Goal: Information Seeking & Learning: Learn about a topic

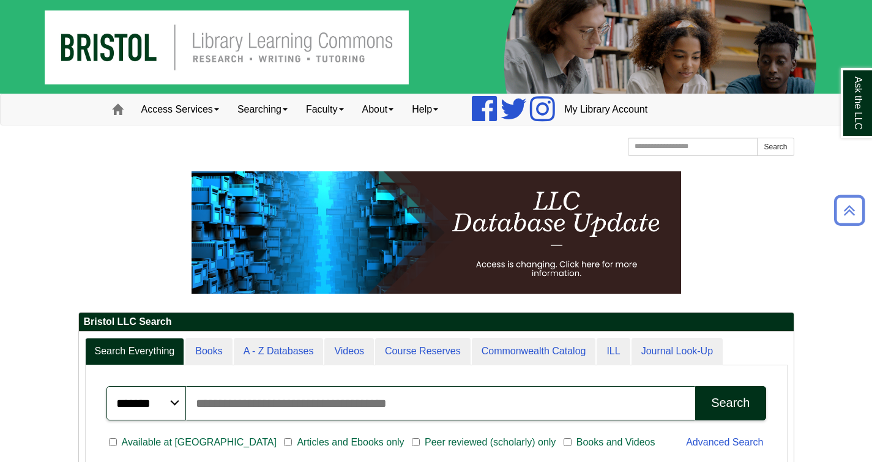
scroll to position [147, 714]
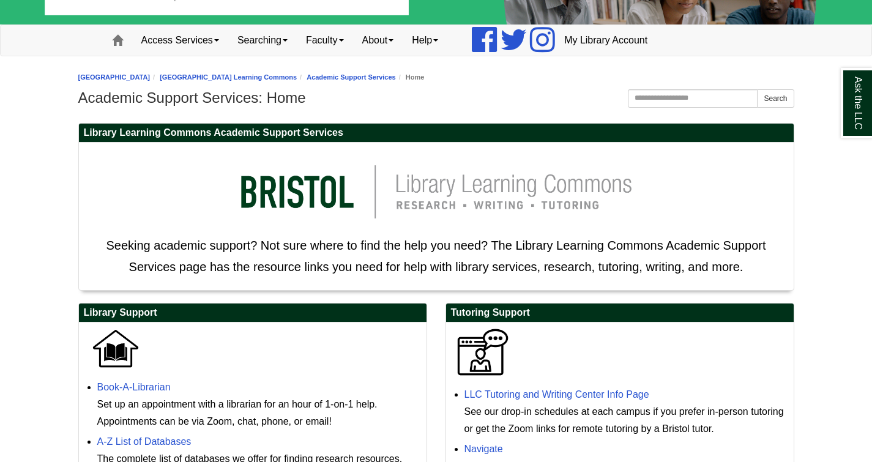
scroll to position [68, 0]
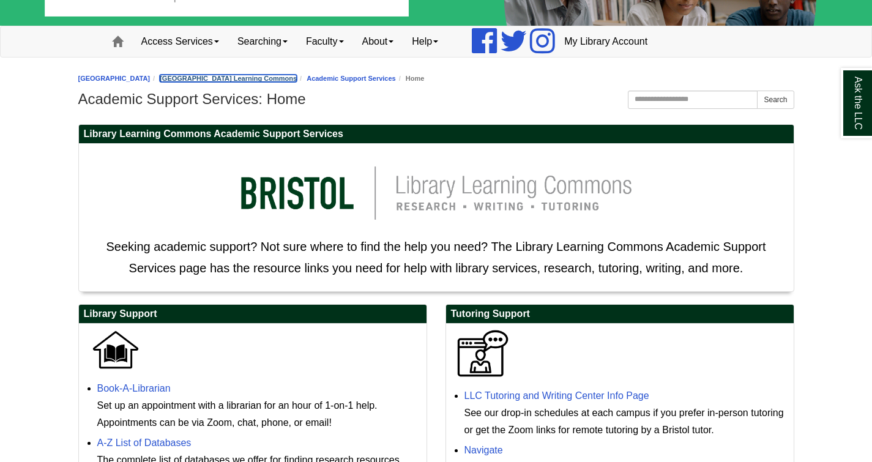
click at [284, 77] on link "[GEOGRAPHIC_DATA] Learning Commons" at bounding box center [228, 78] width 137 height 7
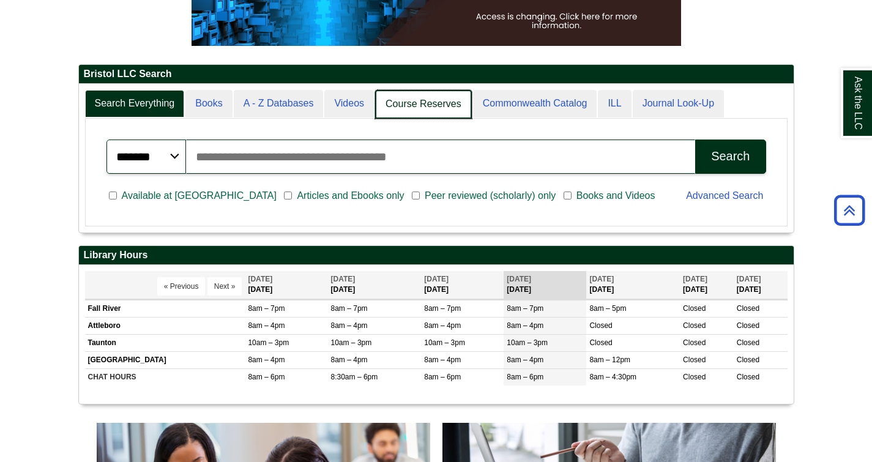
scroll to position [6, 6]
click at [409, 113] on link "Course Reserves" at bounding box center [423, 104] width 97 height 29
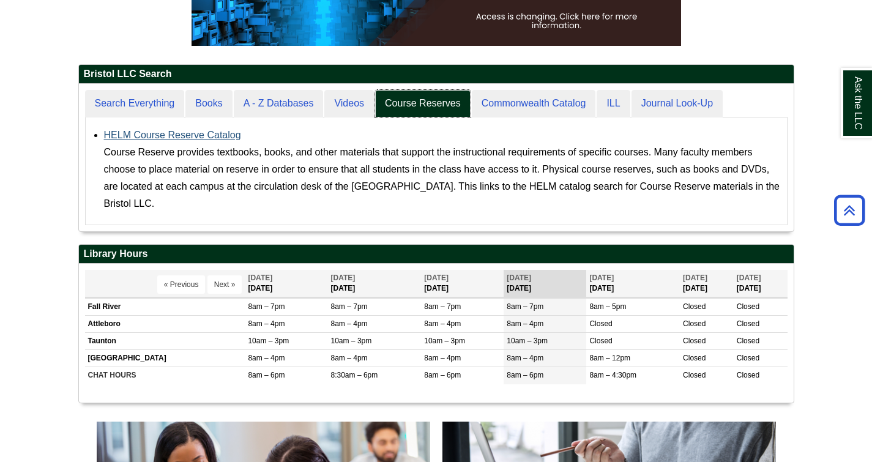
scroll to position [147, 714]
click at [215, 135] on link "HELM Course Reserve Catalog" at bounding box center [172, 135] width 137 height 10
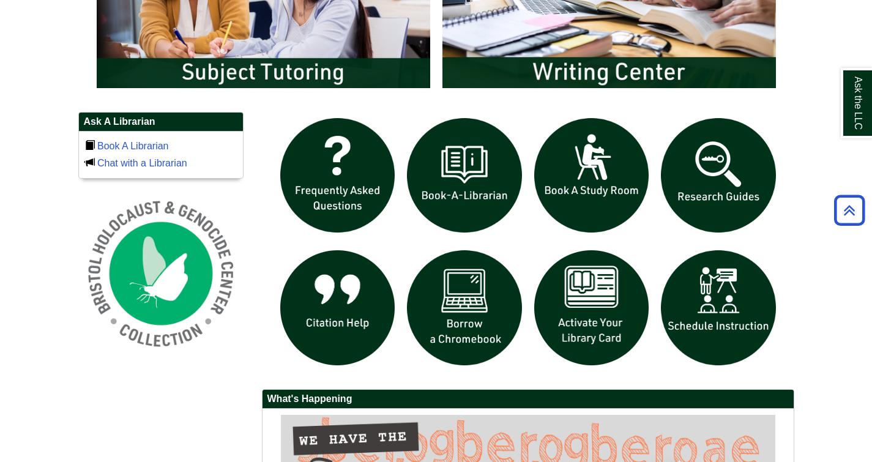
scroll to position [757, 0]
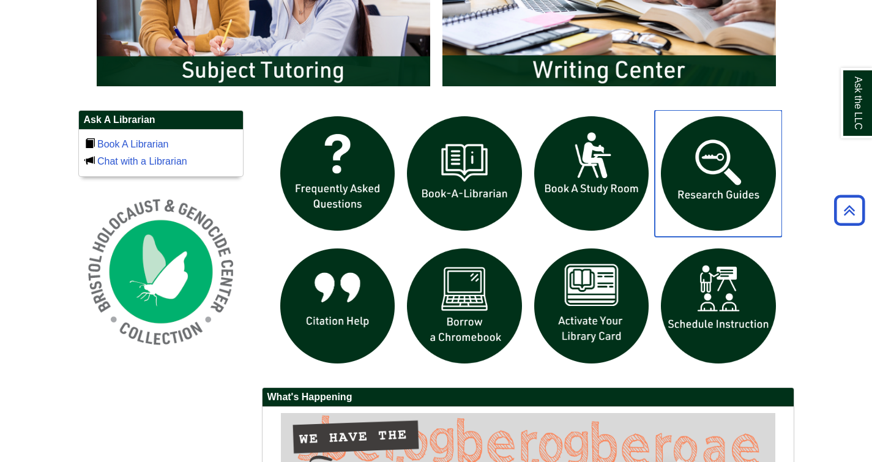
click at [749, 193] on img "slideshow" at bounding box center [718, 173] width 127 height 127
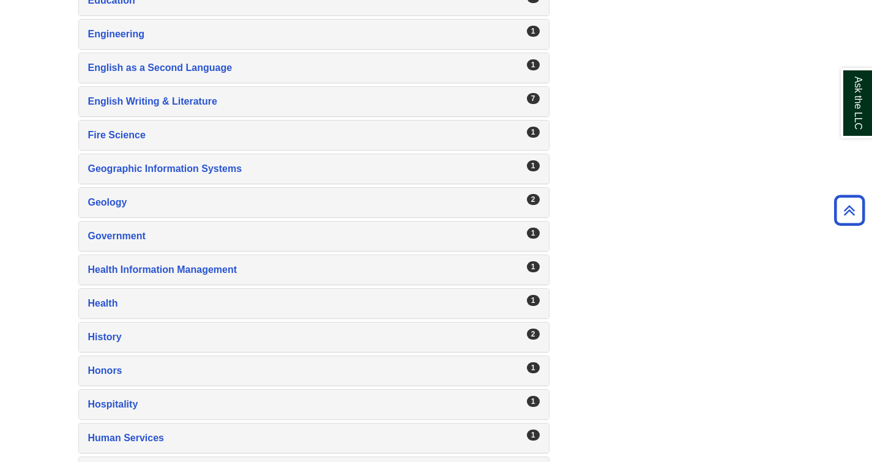
scroll to position [1069, 0]
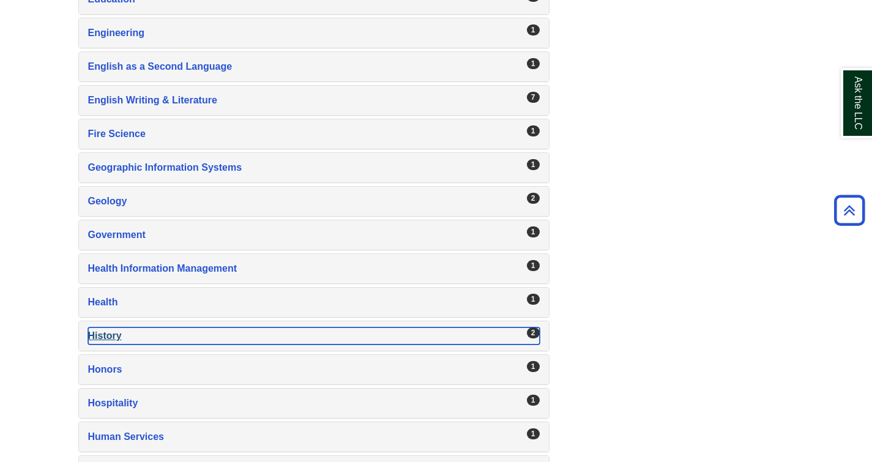
click at [114, 336] on div "History , 2 guides" at bounding box center [313, 335] width 451 height 17
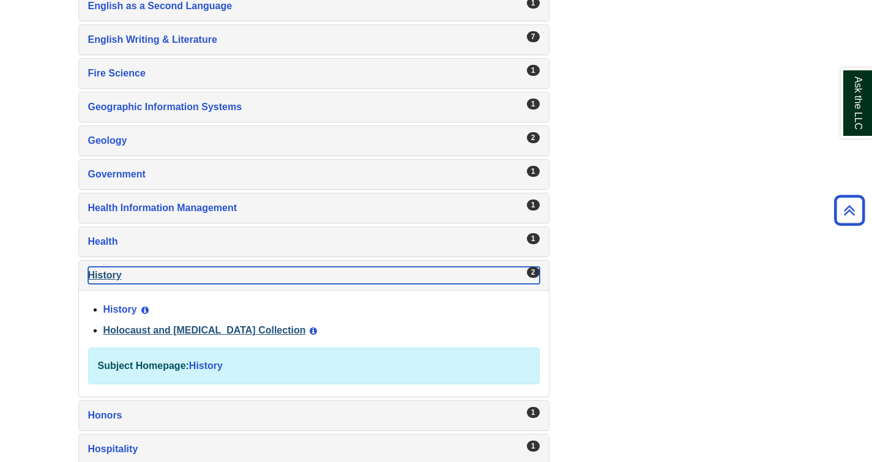
scroll to position [1138, 0]
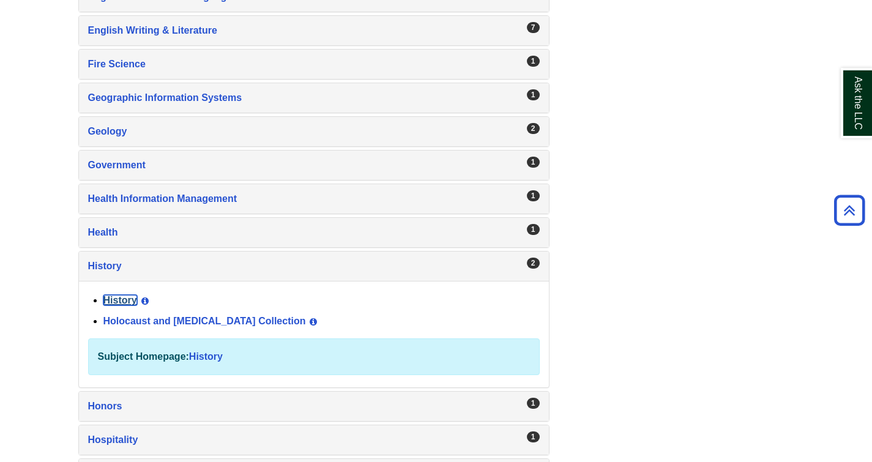
click at [111, 300] on link "History" at bounding box center [120, 300] width 34 height 10
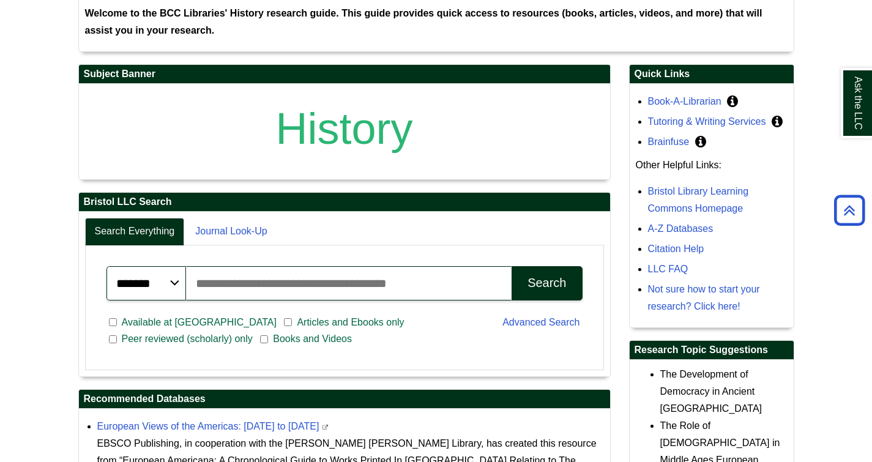
scroll to position [250, 0]
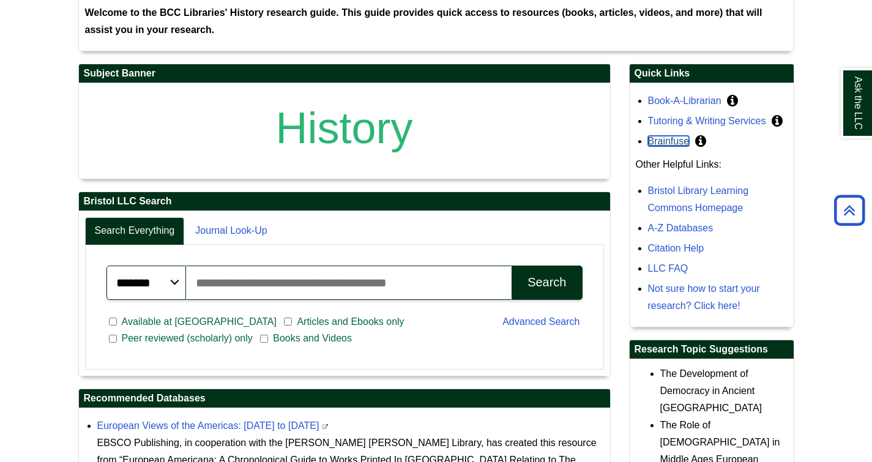
click at [678, 146] on link "Brainfuse" at bounding box center [669, 141] width 42 height 10
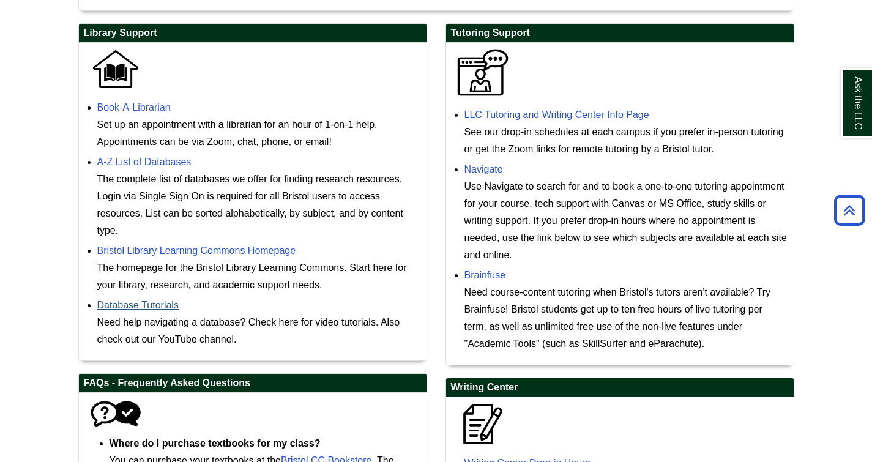
scroll to position [348, 0]
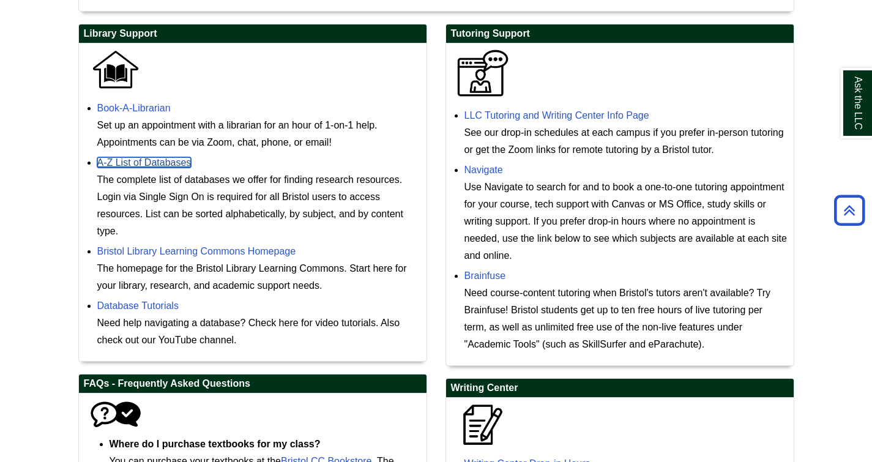
click at [141, 166] on link "A-Z List of Databases" at bounding box center [144, 162] width 94 height 10
